Goal: Check status: Check status

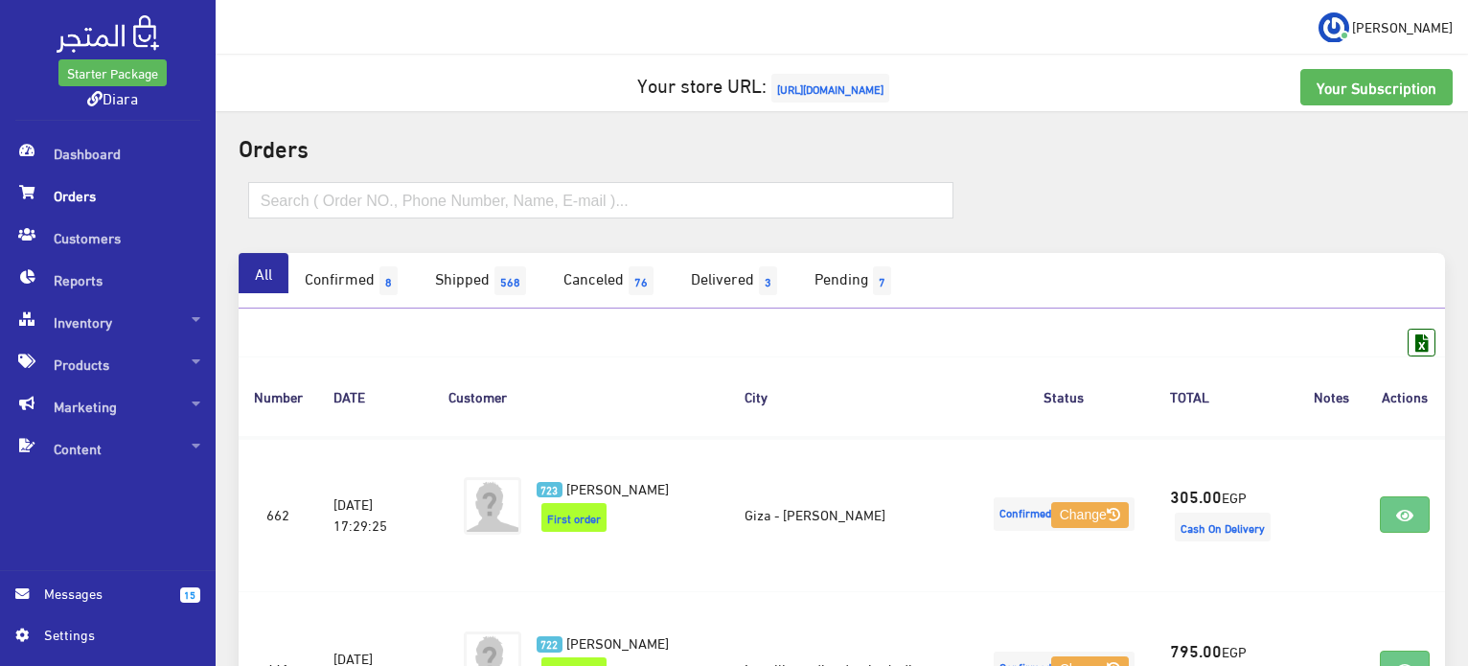
click at [92, 212] on span "Orders" at bounding box center [107, 195] width 185 height 42
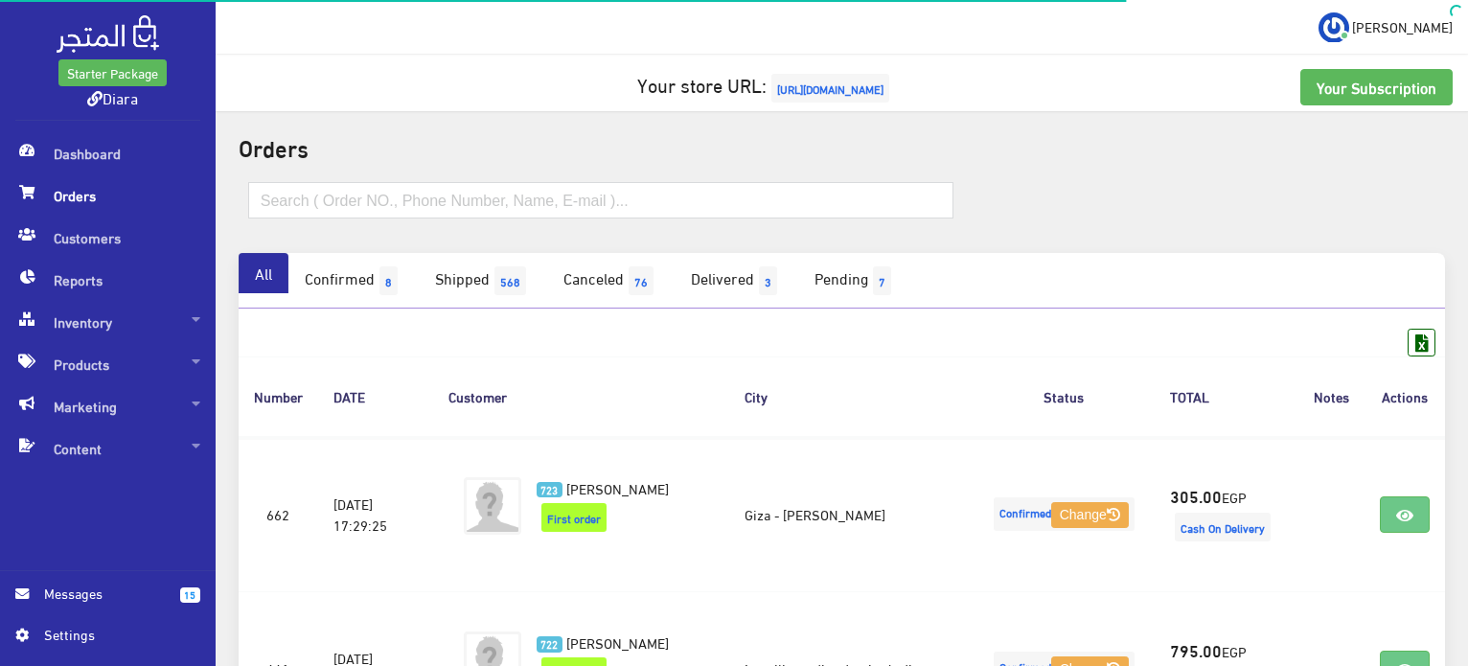
click at [92, 212] on span "Orders" at bounding box center [107, 195] width 185 height 42
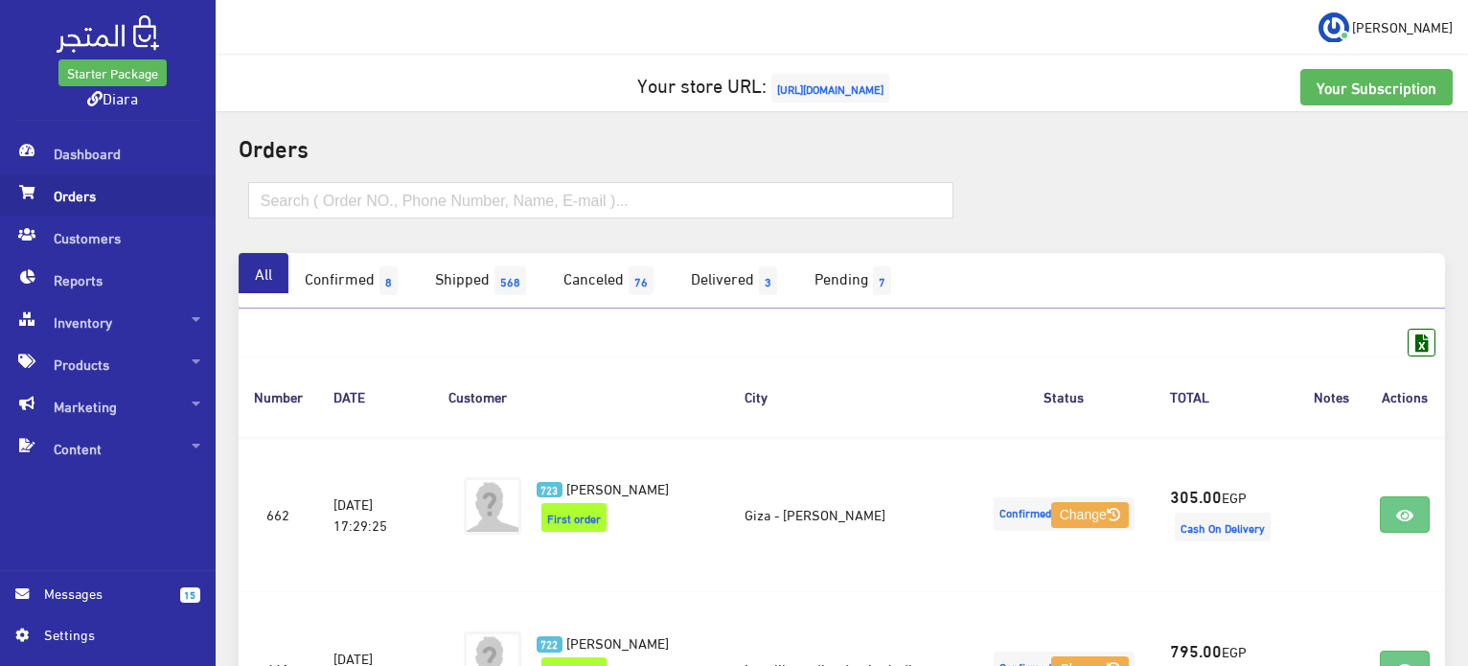
click at [92, 212] on span "Orders" at bounding box center [107, 195] width 185 height 42
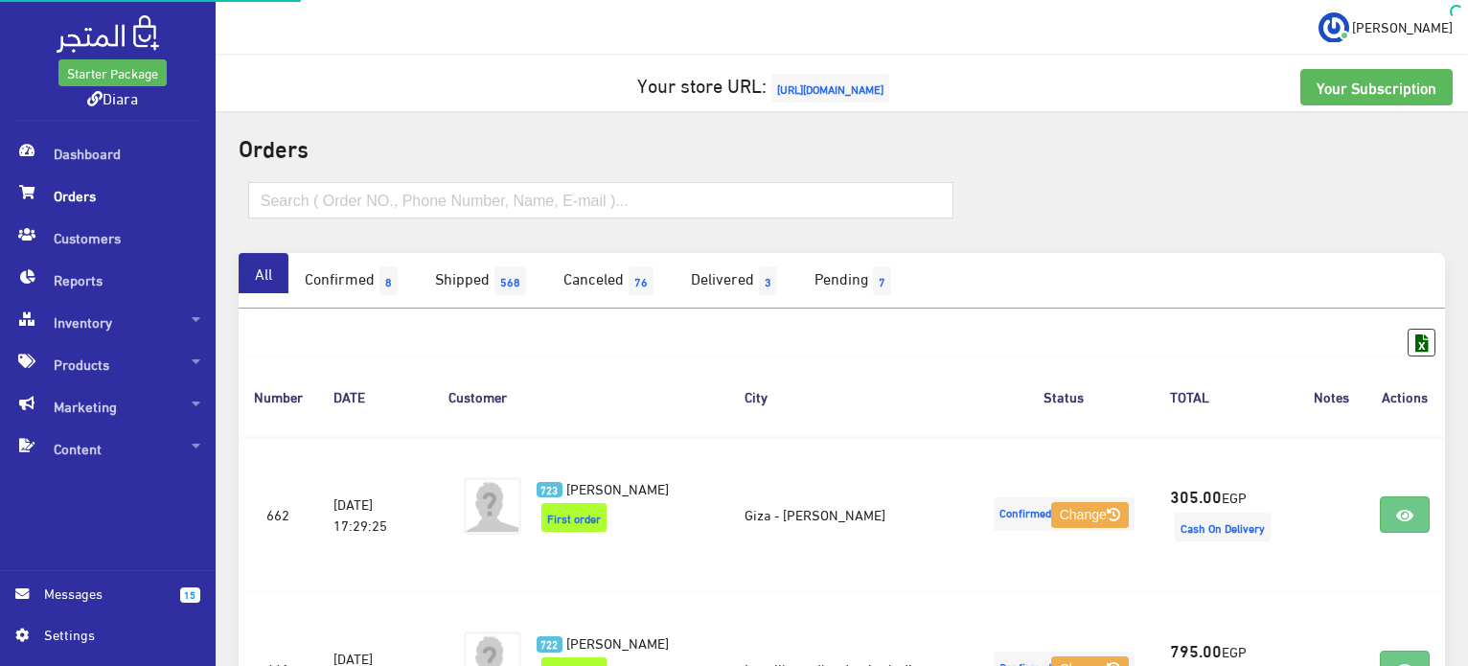
click at [92, 212] on span "Orders" at bounding box center [107, 195] width 185 height 42
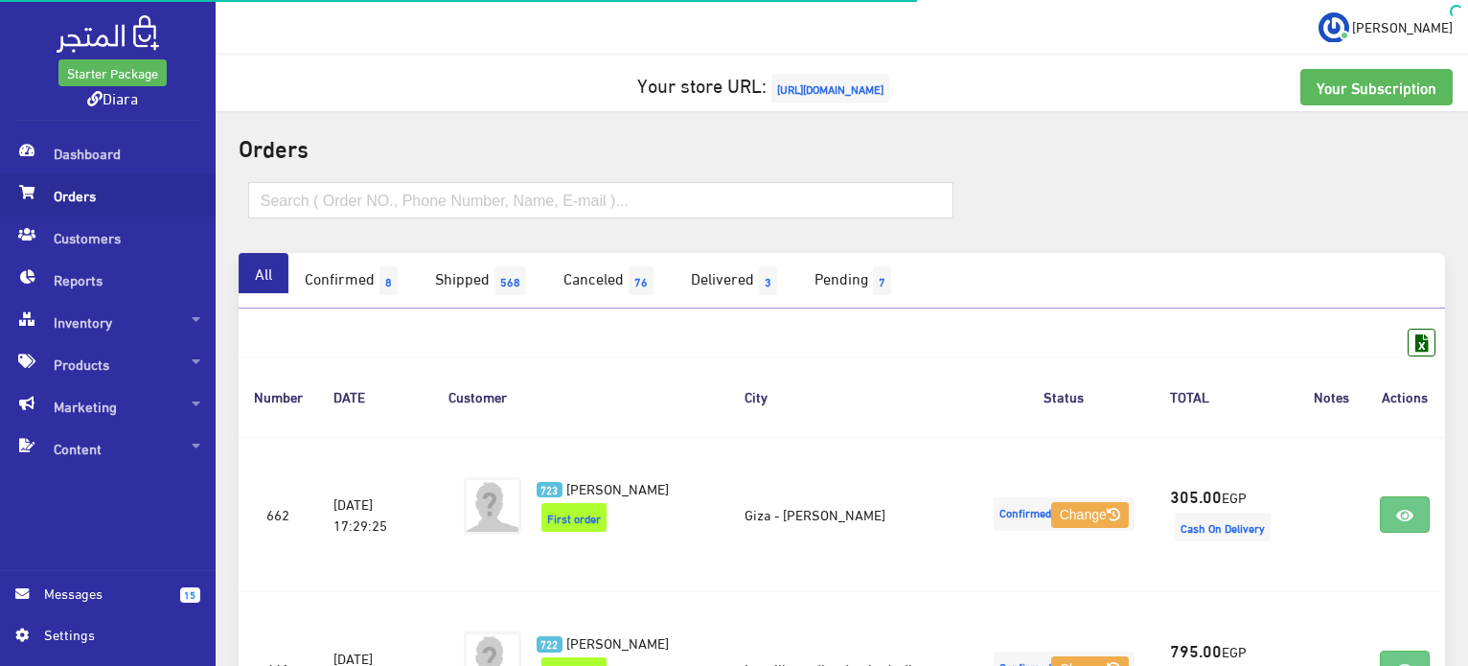
click at [92, 212] on span "Orders" at bounding box center [107, 195] width 185 height 42
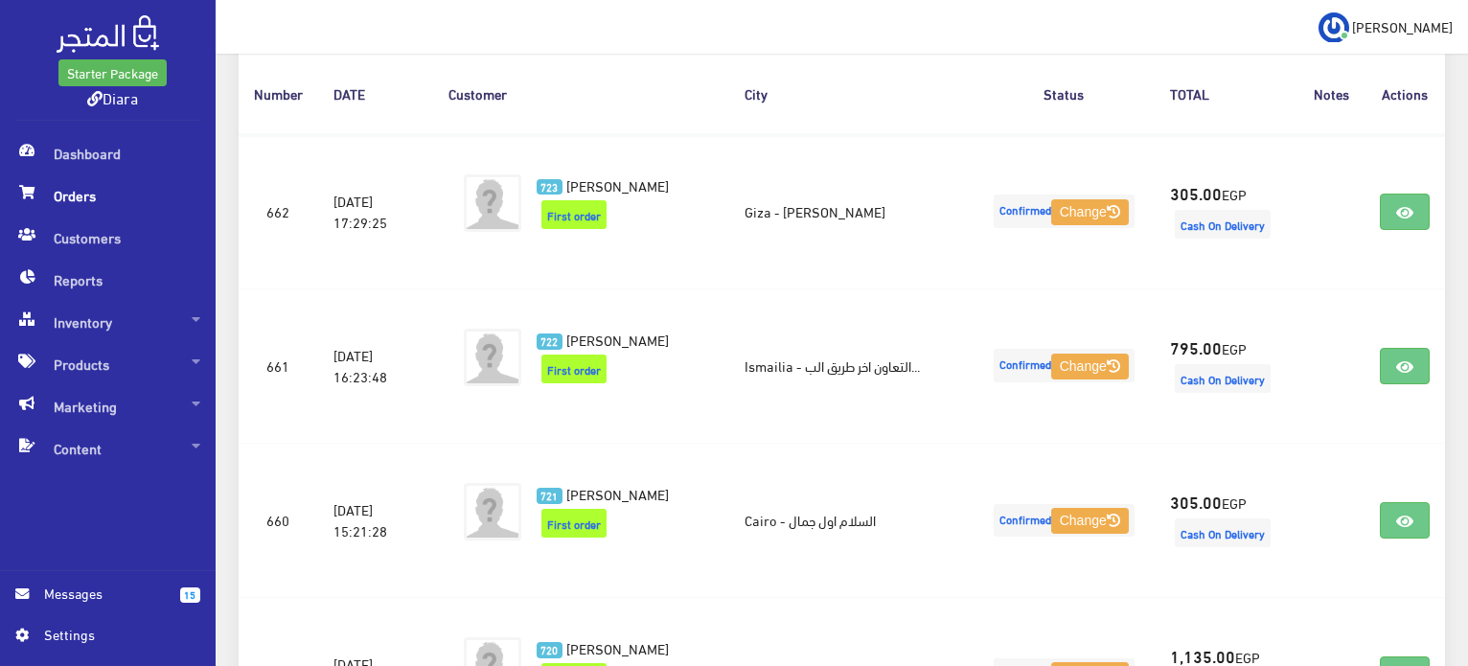
drag, startPoint x: 1030, startPoint y: 680, endPoint x: 1161, endPoint y: 711, distance: 134.8
click at [1161, 363] on html "Starter Package Diara Dashboard Orders" at bounding box center [734, 30] width 1468 height 666
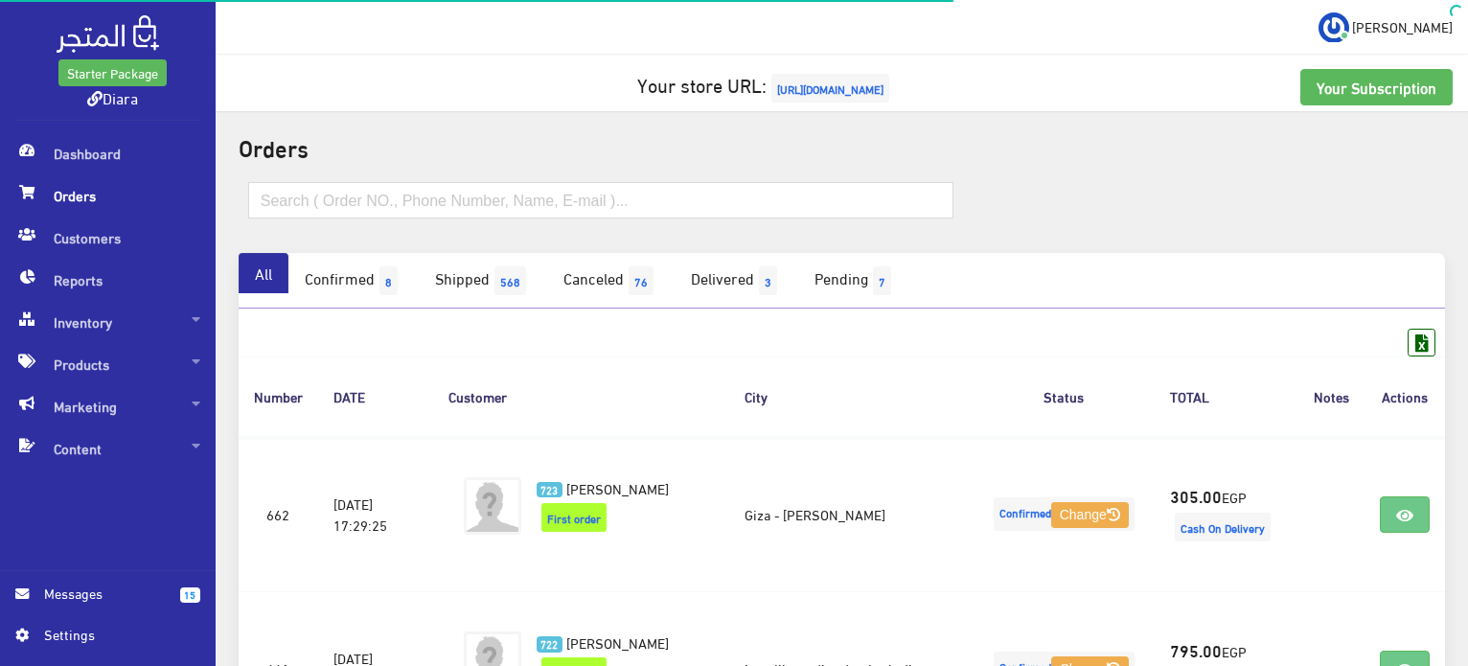
scroll to position [583, 0]
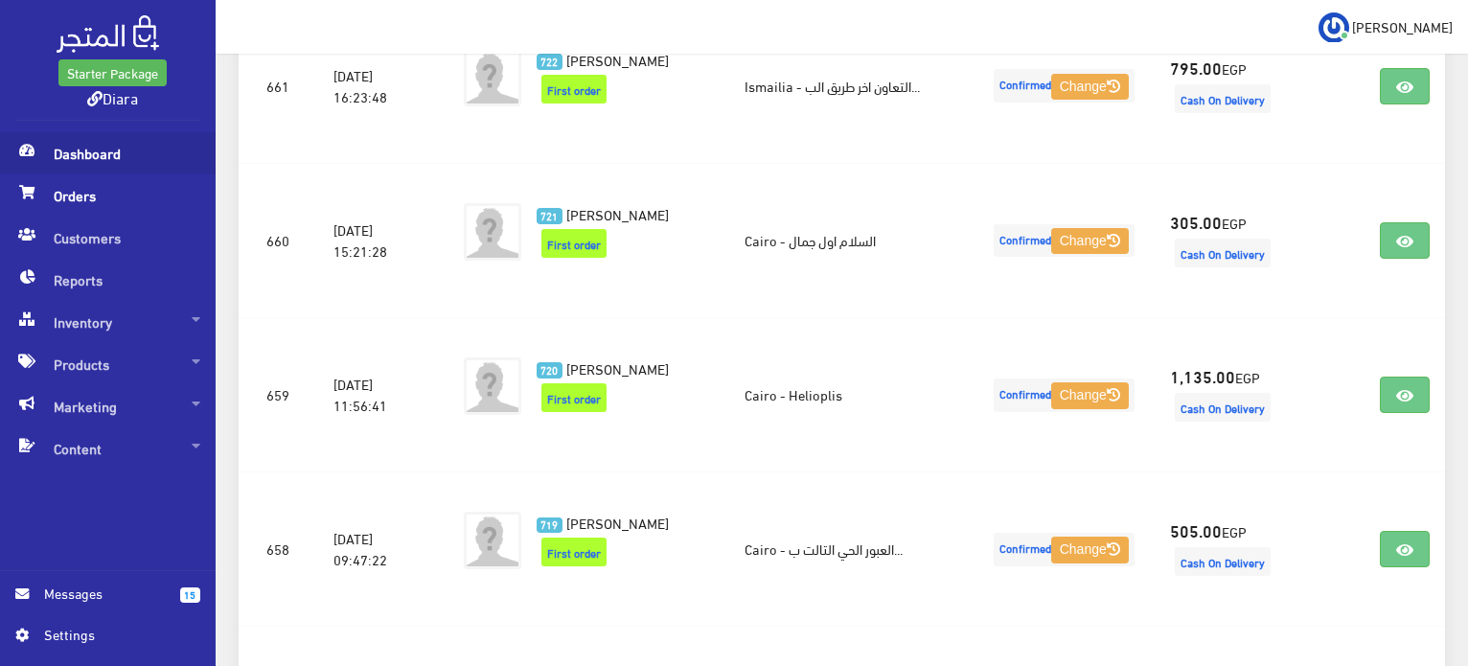
click at [49, 148] on span "Dashboard" at bounding box center [107, 153] width 185 height 42
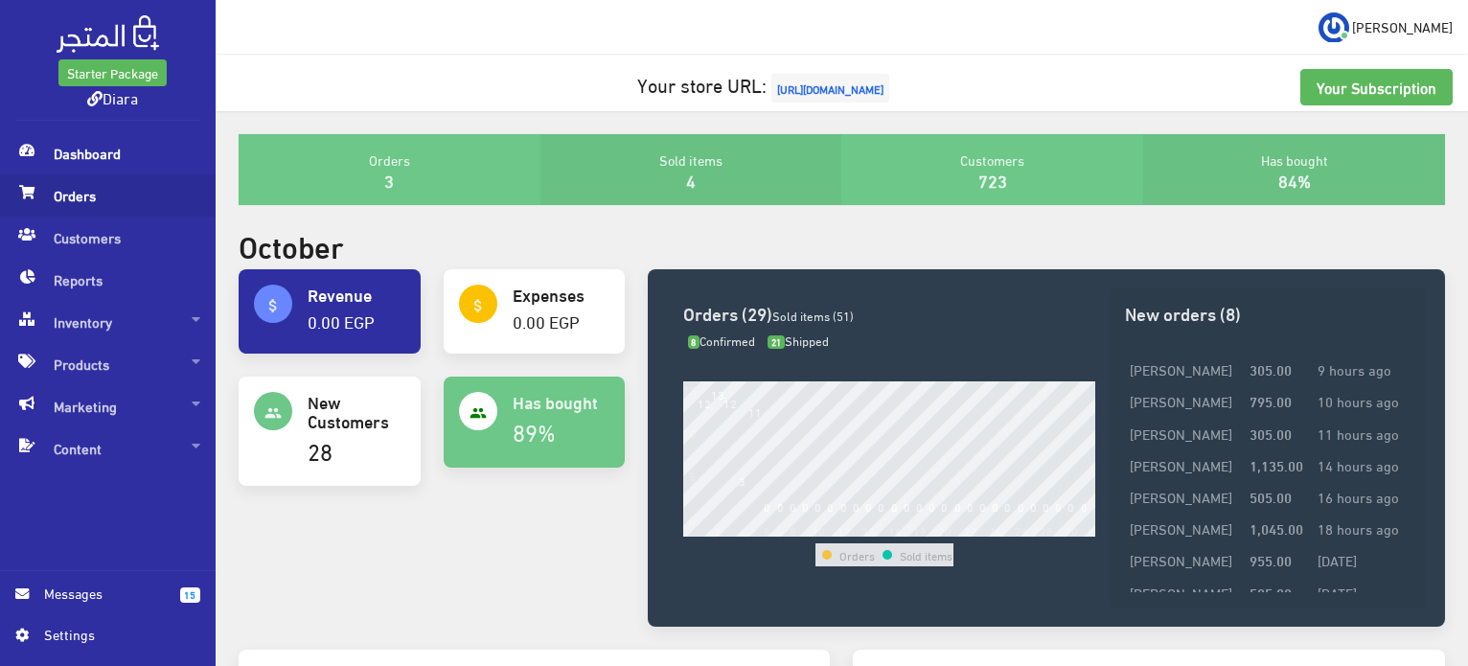
click at [110, 181] on span "Orders" at bounding box center [107, 195] width 185 height 42
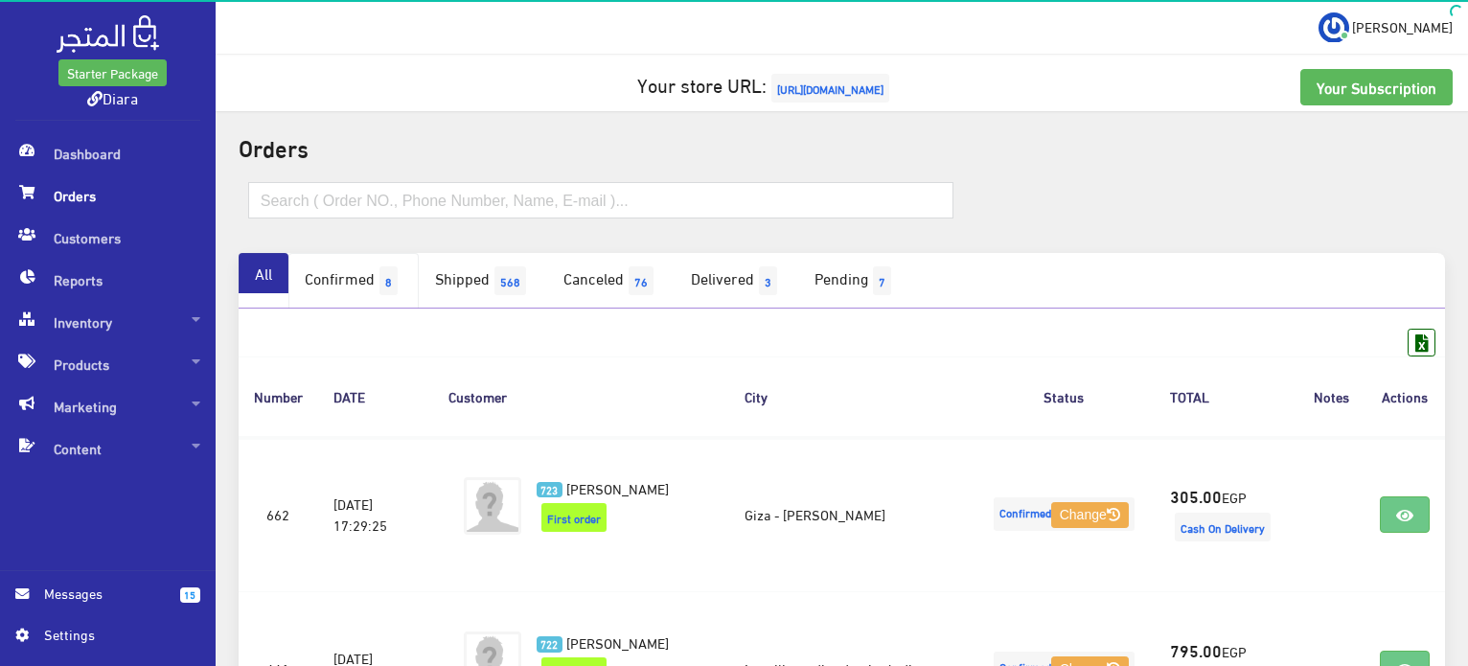
click at [376, 288] on link "Confirmed 8" at bounding box center [353, 281] width 130 height 56
